Goal: Entertainment & Leisure: Consume media (video, audio)

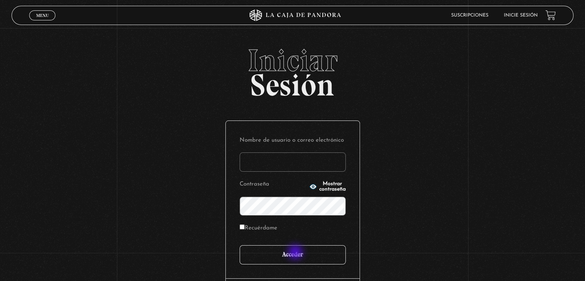
type input "[EMAIL_ADDRESS][DOMAIN_NAME]"
click at [296, 252] on input "Acceder" at bounding box center [292, 254] width 106 height 19
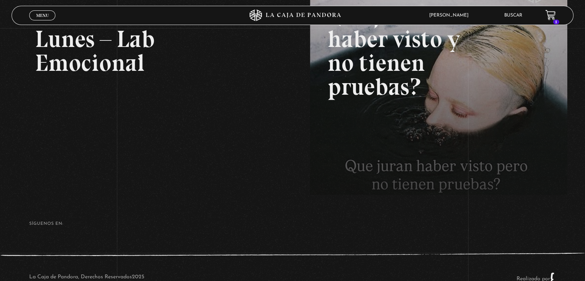
scroll to position [154, 0]
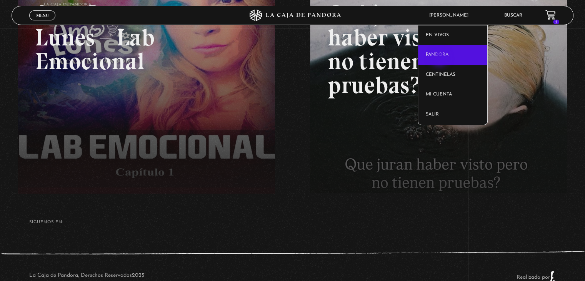
click at [440, 59] on link "Pandora" at bounding box center [453, 55] width 70 height 20
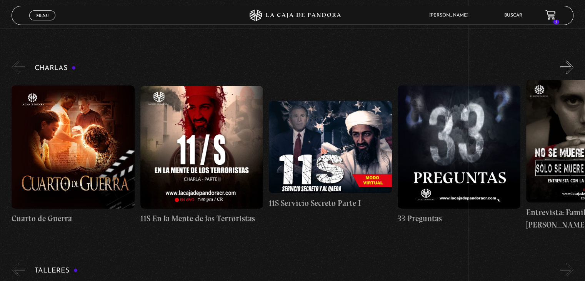
scroll to position [108, 0]
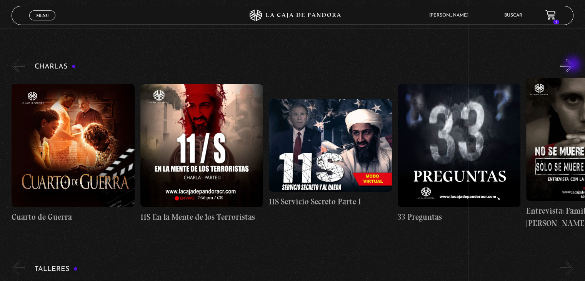
click at [573, 65] on button "»" at bounding box center [566, 65] width 13 height 13
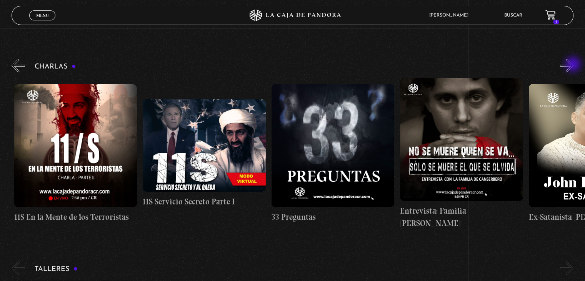
click at [573, 65] on button "»" at bounding box center [566, 65] width 13 height 13
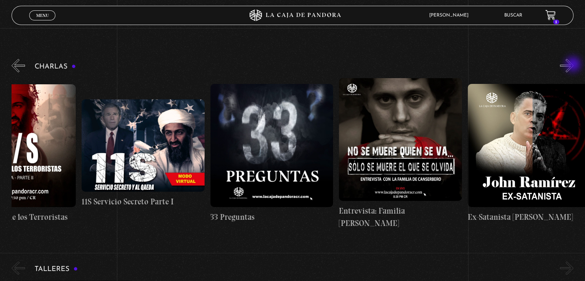
click at [573, 65] on button "»" at bounding box center [566, 65] width 13 height 13
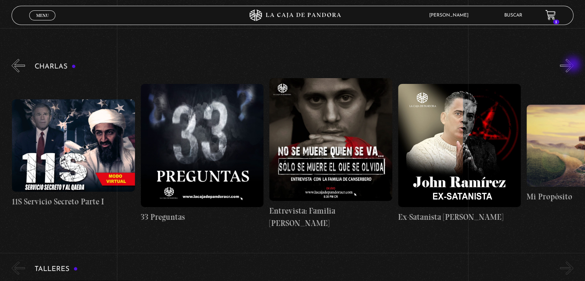
click at [573, 65] on button "»" at bounding box center [566, 65] width 13 height 13
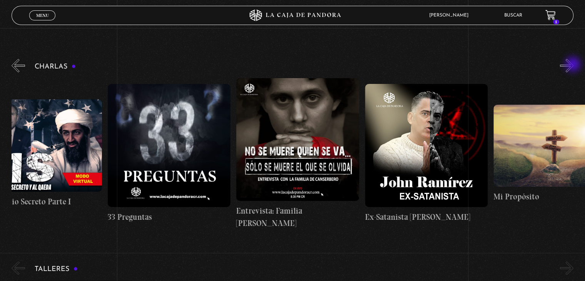
click at [573, 65] on button "»" at bounding box center [566, 65] width 13 height 13
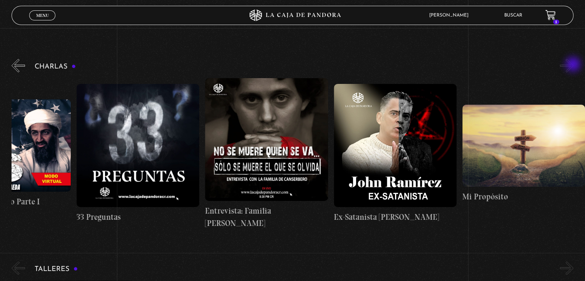
click at [573, 65] on button "»" at bounding box center [566, 65] width 13 height 13
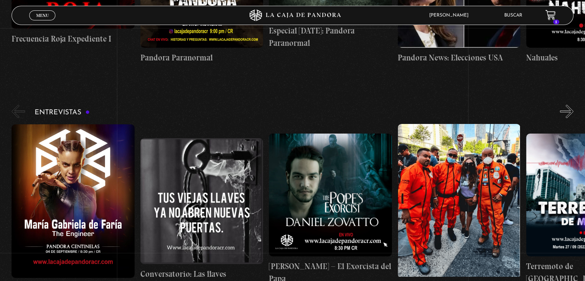
scroll to position [2883, 0]
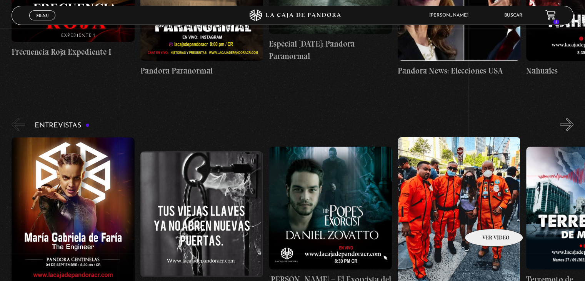
click at [483, 217] on figure at bounding box center [458, 214] width 123 height 154
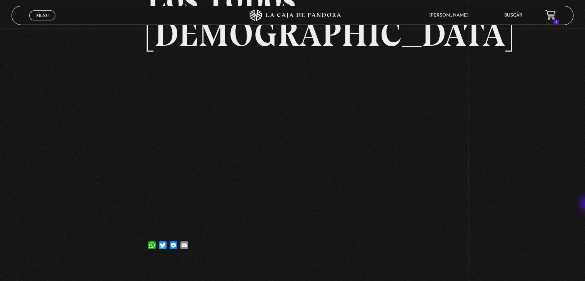
scroll to position [90, 0]
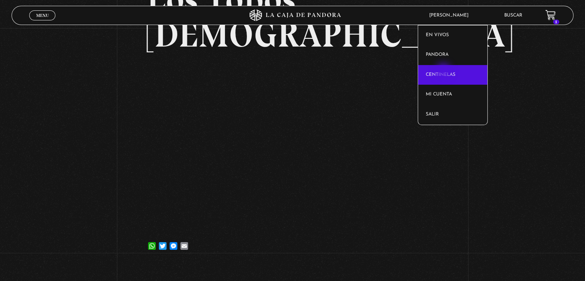
click at [444, 71] on link "Centinelas" at bounding box center [453, 75] width 70 height 20
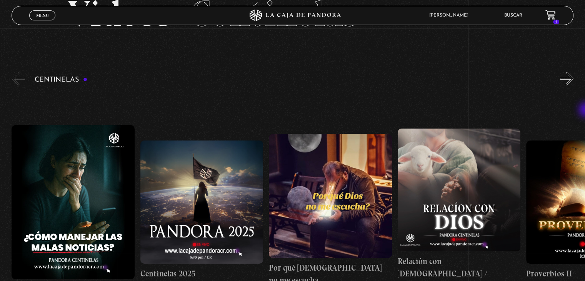
scroll to position [51, 0]
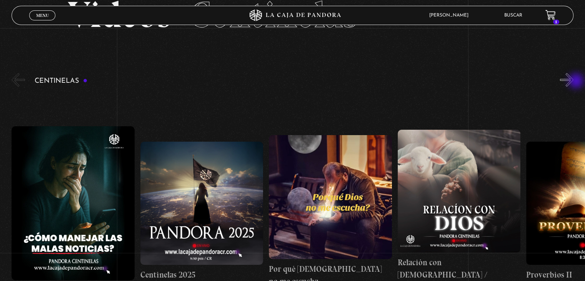
click at [573, 81] on button "»" at bounding box center [566, 79] width 13 height 13
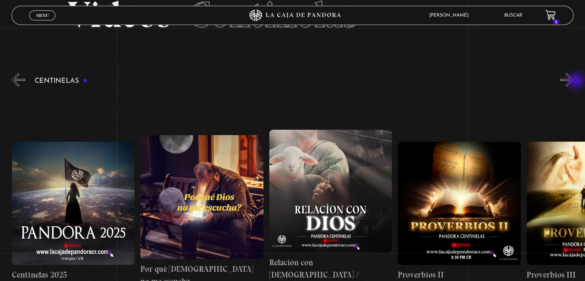
click at [573, 81] on button "»" at bounding box center [566, 79] width 13 height 13
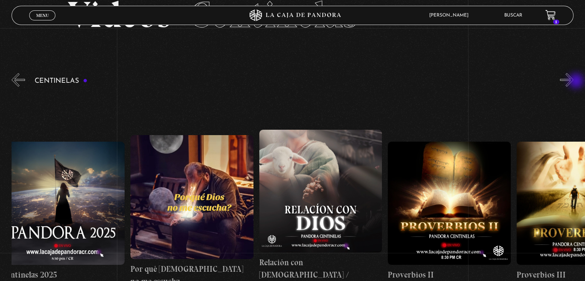
click at [573, 81] on button "»" at bounding box center [566, 79] width 13 height 13
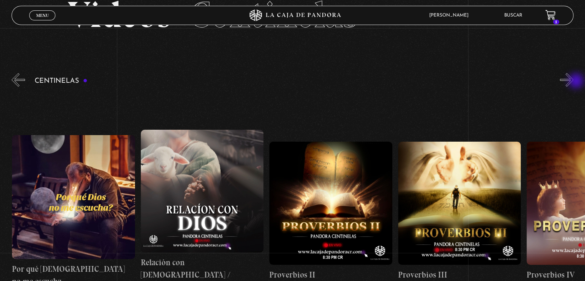
click at [573, 81] on button "»" at bounding box center [566, 79] width 13 height 13
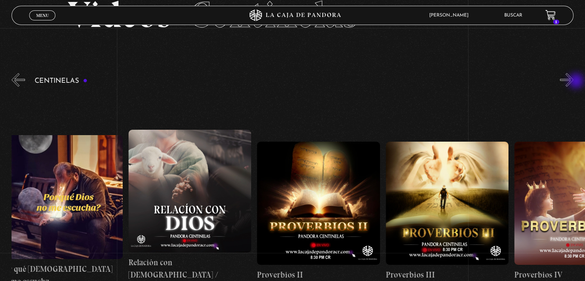
click at [573, 81] on button "»" at bounding box center [566, 79] width 13 height 13
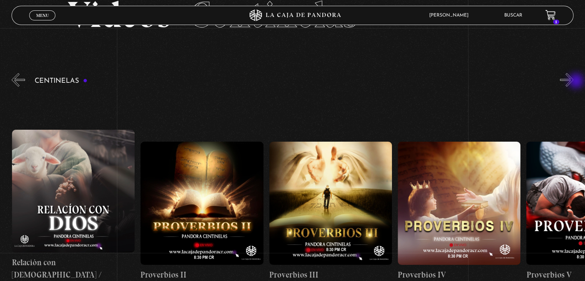
click at [573, 81] on button "»" at bounding box center [566, 79] width 13 height 13
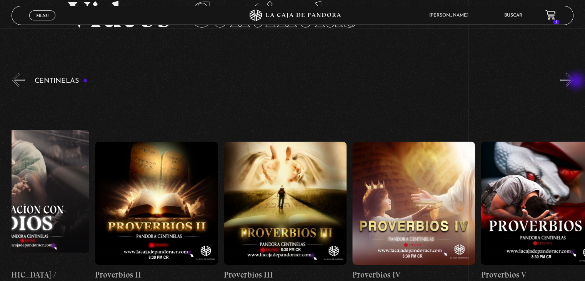
click at [573, 81] on button "»" at bounding box center [566, 79] width 13 height 13
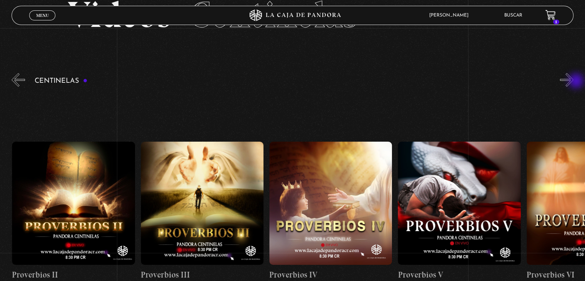
click at [573, 81] on button "»" at bounding box center [566, 79] width 13 height 13
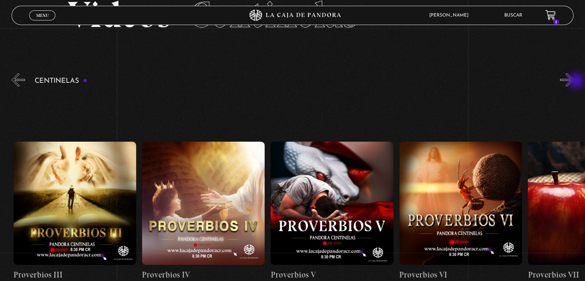
click at [573, 81] on button "»" at bounding box center [566, 79] width 13 height 13
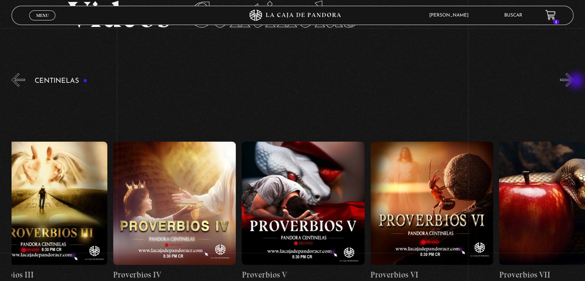
click at [573, 81] on button "»" at bounding box center [566, 79] width 13 height 13
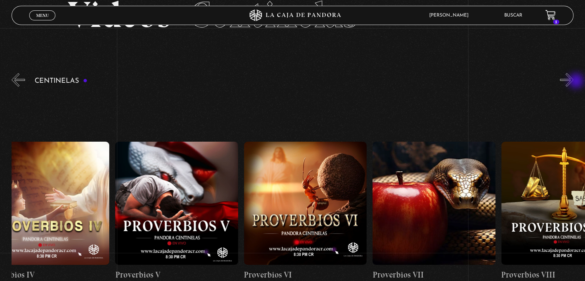
click at [573, 81] on button "»" at bounding box center [566, 79] width 13 height 13
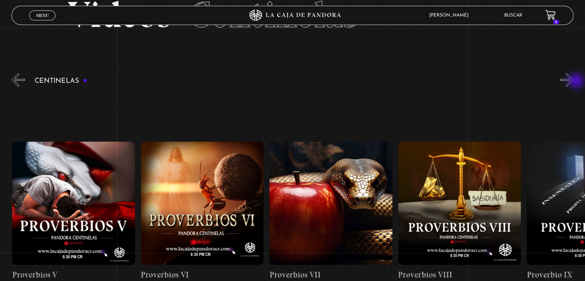
click at [573, 81] on button "»" at bounding box center [566, 79] width 13 height 13
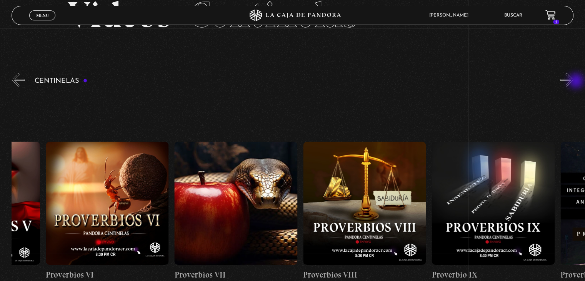
click at [573, 81] on button "»" at bounding box center [566, 79] width 13 height 13
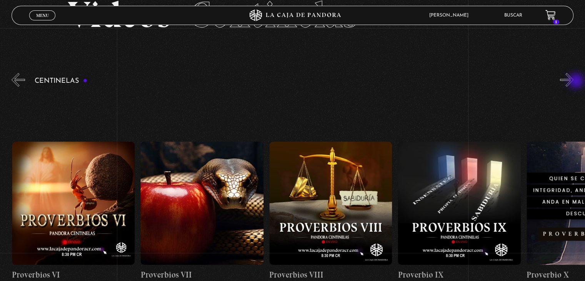
click at [573, 81] on button "»" at bounding box center [566, 79] width 13 height 13
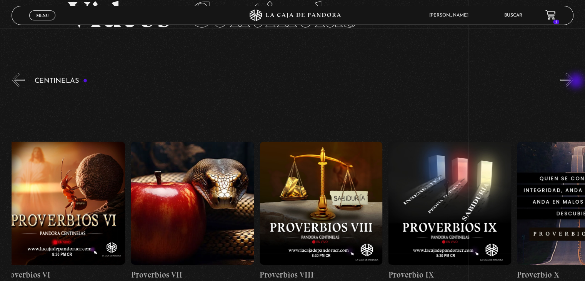
click at [573, 81] on button "»" at bounding box center [566, 79] width 13 height 13
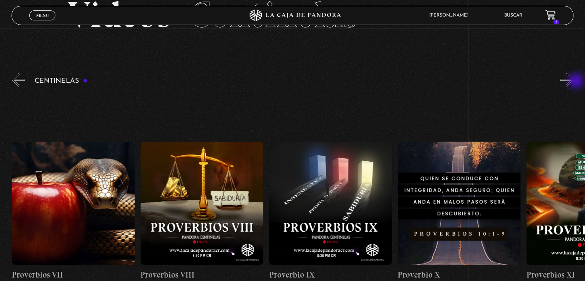
click at [573, 81] on button "»" at bounding box center [566, 79] width 13 height 13
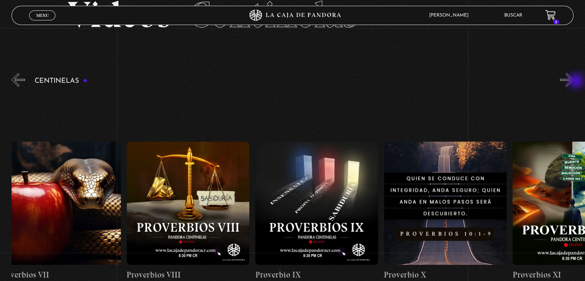
click at [573, 81] on button "»" at bounding box center [566, 79] width 13 height 13
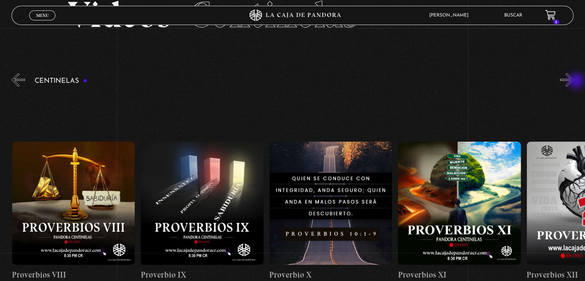
click at [573, 81] on button "»" at bounding box center [566, 79] width 13 height 13
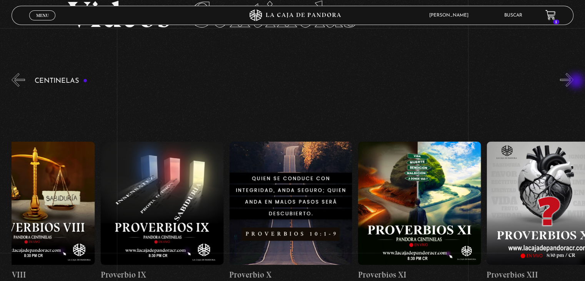
click at [573, 81] on button "»" at bounding box center [566, 79] width 13 height 13
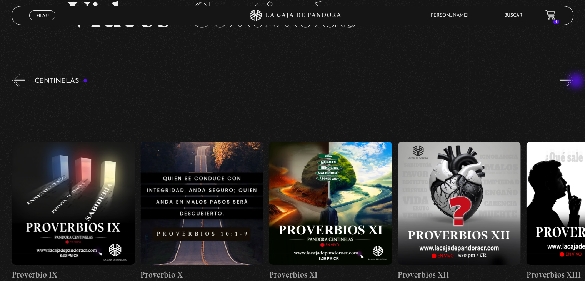
click at [573, 81] on button "»" at bounding box center [566, 79] width 13 height 13
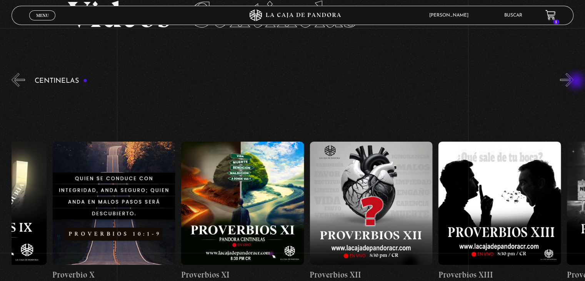
click at [573, 81] on button "»" at bounding box center [566, 79] width 13 height 13
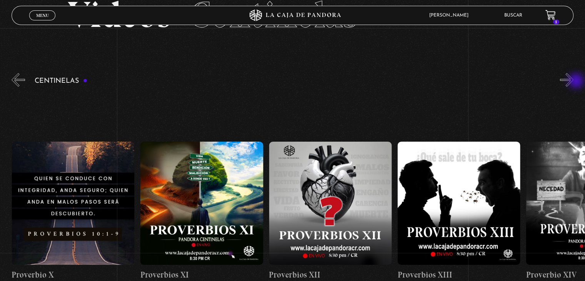
click at [573, 81] on button "»" at bounding box center [566, 79] width 13 height 13
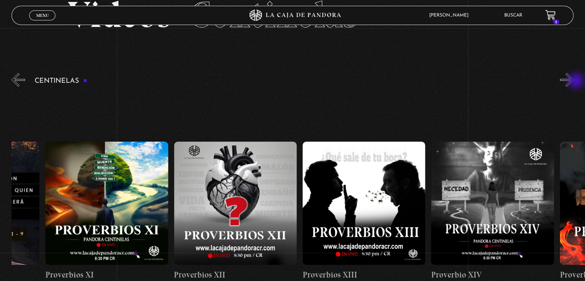
click at [573, 81] on button "»" at bounding box center [566, 79] width 13 height 13
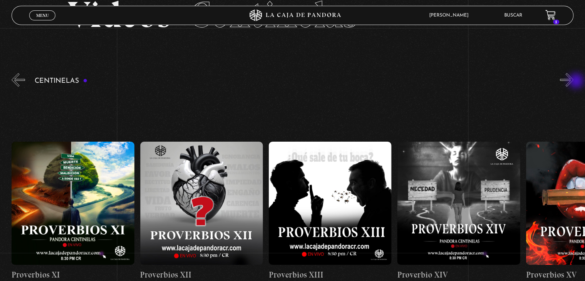
click at [573, 81] on button "»" at bounding box center [566, 79] width 13 height 13
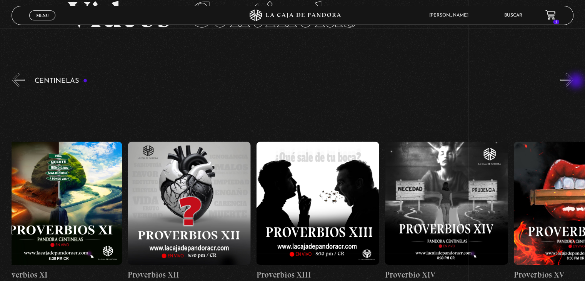
click at [573, 81] on button "»" at bounding box center [566, 79] width 13 height 13
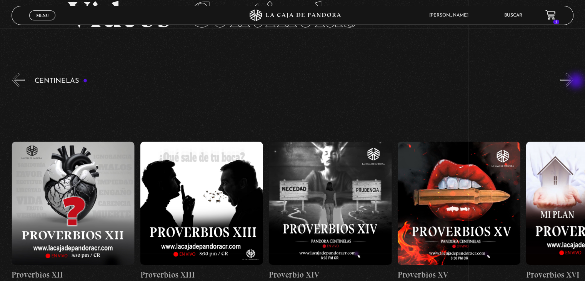
click at [573, 81] on button "»" at bounding box center [566, 79] width 13 height 13
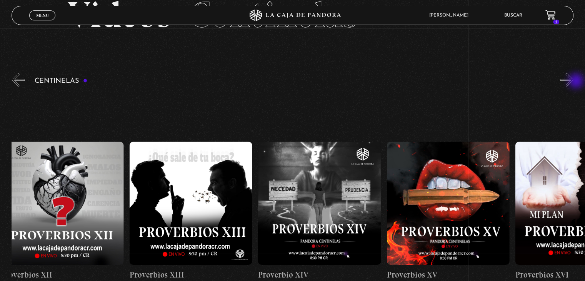
click at [573, 81] on button "»" at bounding box center [566, 79] width 13 height 13
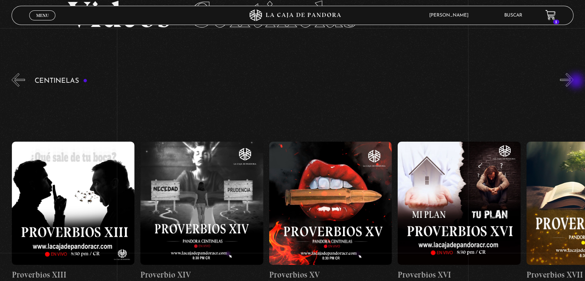
click at [573, 81] on button "»" at bounding box center [566, 79] width 13 height 13
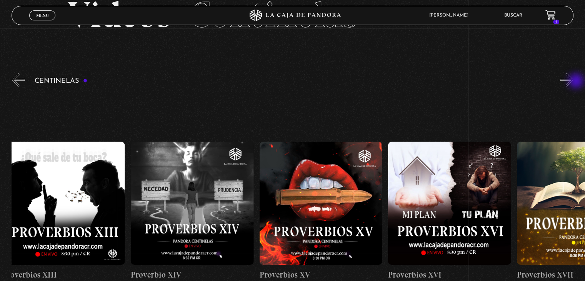
click at [573, 81] on button "»" at bounding box center [566, 79] width 13 height 13
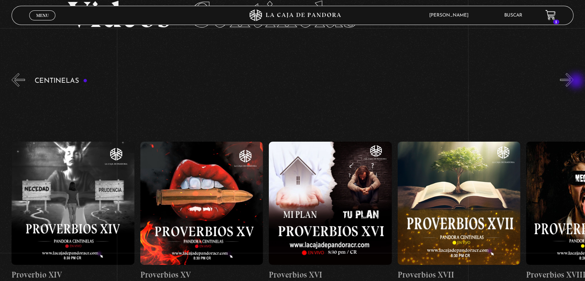
click at [573, 81] on button "»" at bounding box center [566, 79] width 13 height 13
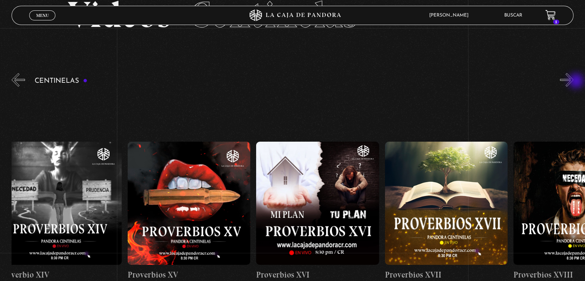
click at [573, 81] on button "»" at bounding box center [566, 79] width 13 height 13
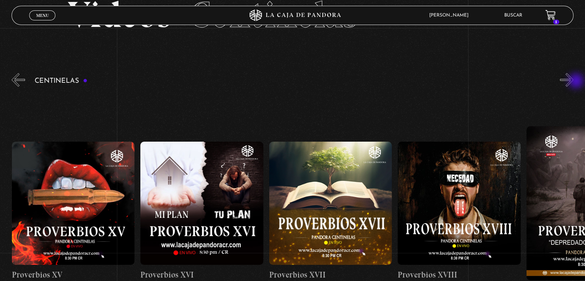
click at [573, 81] on button "»" at bounding box center [566, 79] width 13 height 13
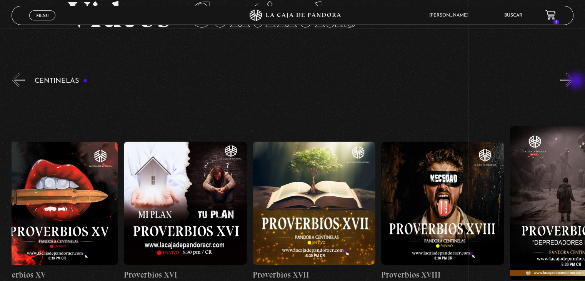
click at [573, 81] on button "»" at bounding box center [566, 79] width 13 height 13
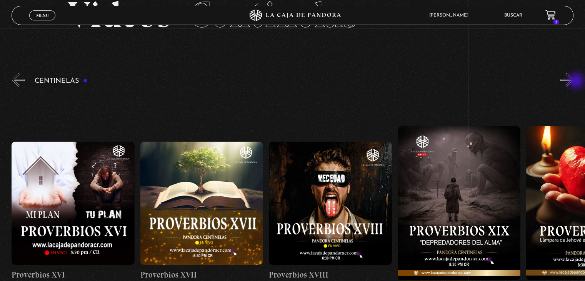
click at [573, 81] on button "»" at bounding box center [566, 79] width 13 height 13
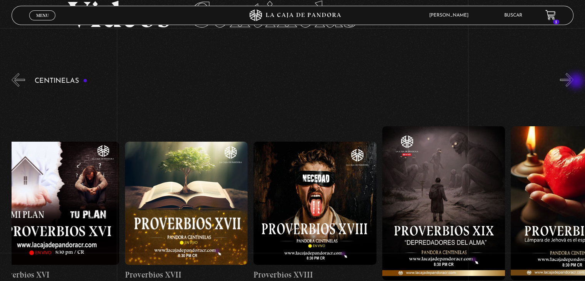
click at [573, 81] on button "»" at bounding box center [566, 79] width 13 height 13
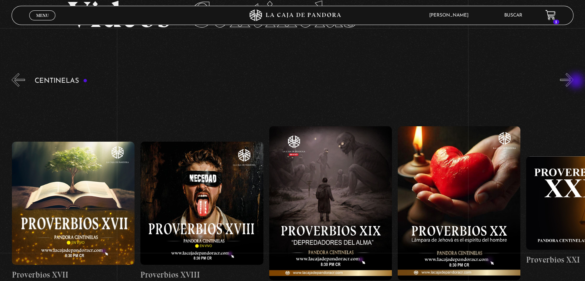
click at [573, 81] on button "»" at bounding box center [566, 79] width 13 height 13
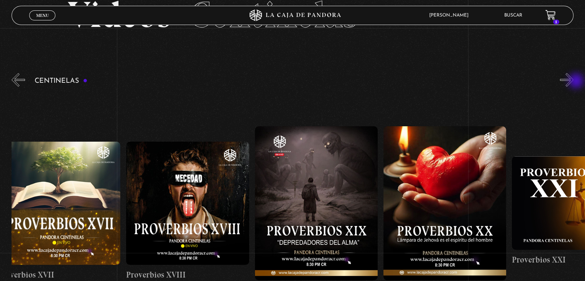
click at [573, 81] on button "»" at bounding box center [566, 79] width 13 height 13
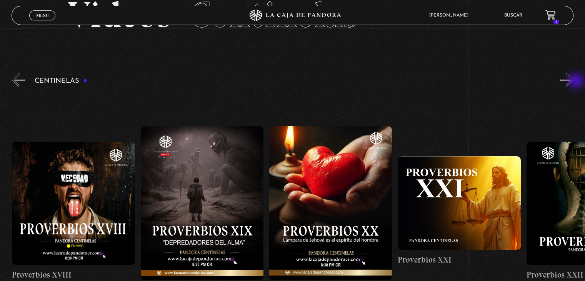
click at [573, 81] on button "»" at bounding box center [566, 79] width 13 height 13
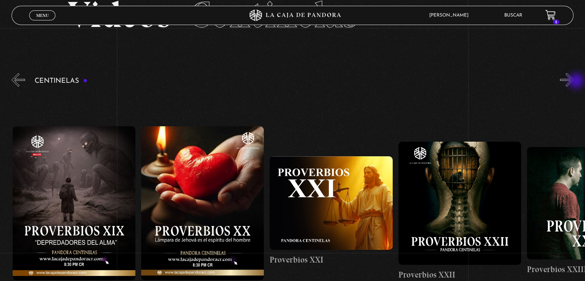
scroll to position [0, 2699]
